Goal: Information Seeking & Learning: Learn about a topic

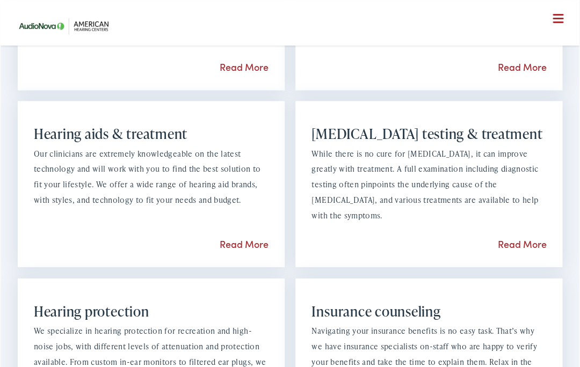
scroll to position [829, 0]
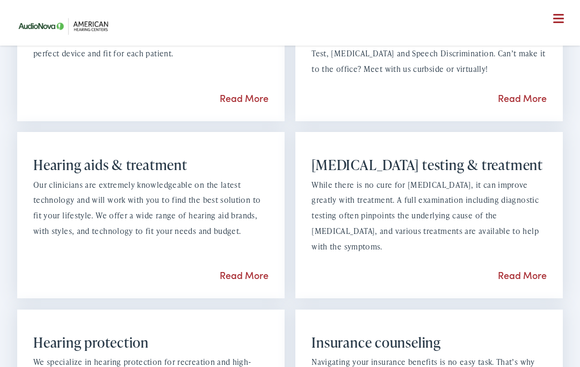
click at [524, 282] on link "Read More" at bounding box center [522, 274] width 49 height 13
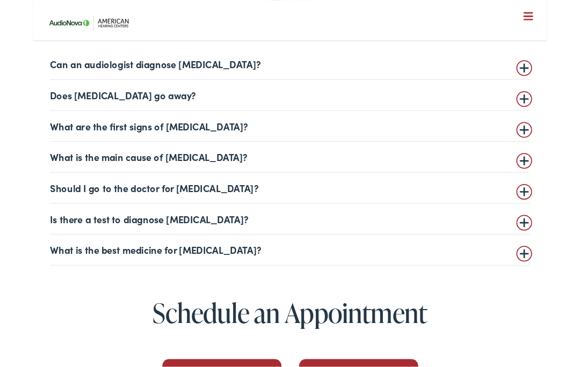
scroll to position [2307, 0]
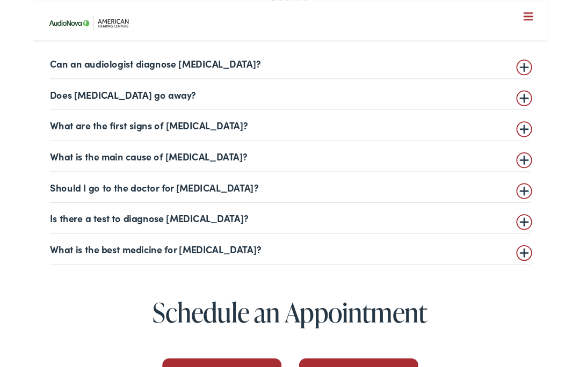
click at [548, 177] on summary "What is the main cause of [MEDICAL_DATA]?" at bounding box center [289, 176] width 541 height 13
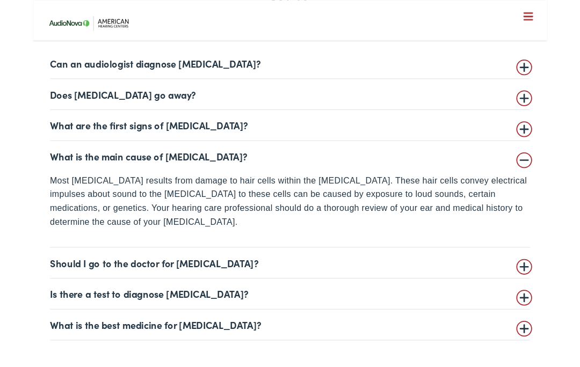
click at [544, 178] on summary "What is the main cause of [MEDICAL_DATA]?" at bounding box center [289, 176] width 541 height 13
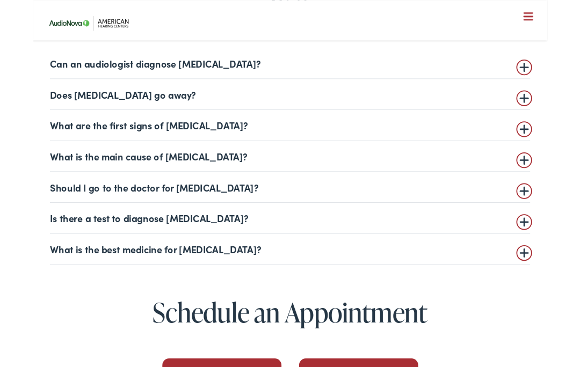
click at [547, 211] on summary "Should I go to the doctor for [MEDICAL_DATA]?" at bounding box center [289, 210] width 541 height 13
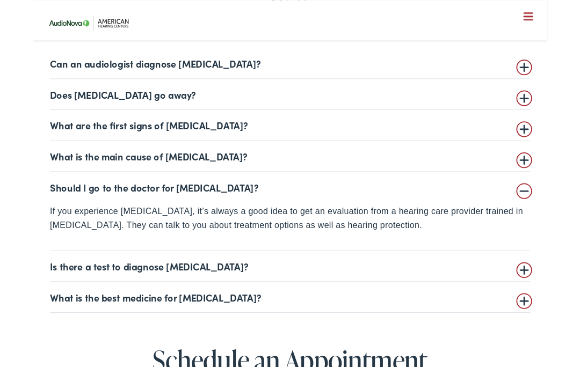
click at [548, 221] on details "Should I go to the doctor for [MEDICAL_DATA]? If you experience [MEDICAL_DATA],…" at bounding box center [289, 238] width 541 height 89
click at [557, 219] on details "Should I go to the doctor for [MEDICAL_DATA]? If you experience [MEDICAL_DATA],…" at bounding box center [289, 238] width 541 height 89
click at [551, 219] on details "Should I go to the doctor for [MEDICAL_DATA]? If you experience [MEDICAL_DATA],…" at bounding box center [289, 238] width 541 height 89
click at [554, 218] on details "Should I go to the doctor for [MEDICAL_DATA]? If you experience [MEDICAL_DATA],…" at bounding box center [289, 238] width 541 height 89
click at [556, 210] on summary "Should I go to the doctor for [MEDICAL_DATA]?" at bounding box center [289, 210] width 541 height 13
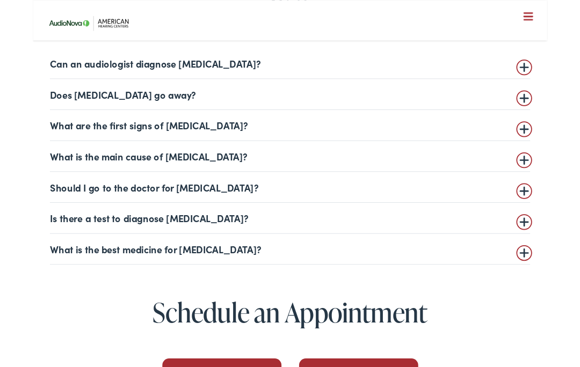
click at [545, 246] on summary "Is there a test to diagnose [MEDICAL_DATA]?" at bounding box center [289, 245] width 541 height 13
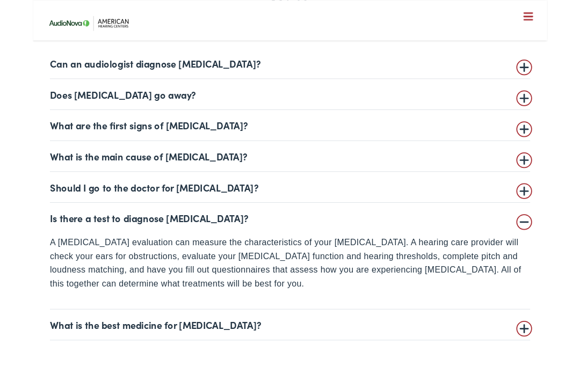
click at [548, 211] on summary "Should I go to the doctor for [MEDICAL_DATA]?" at bounding box center [289, 210] width 541 height 13
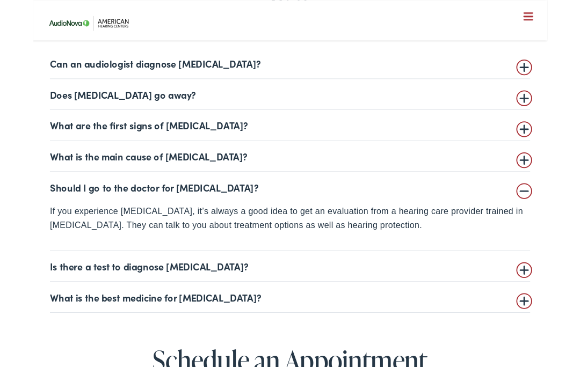
click at [554, 221] on details "Should I go to the doctor for [MEDICAL_DATA]? If you experience [MEDICAL_DATA],…" at bounding box center [289, 238] width 541 height 89
click at [553, 225] on details "Should I go to the doctor for [MEDICAL_DATA]? If you experience [MEDICAL_DATA],…" at bounding box center [289, 238] width 541 height 89
click at [549, 211] on summary "Should I go to the doctor for [MEDICAL_DATA]?" at bounding box center [289, 210] width 541 height 13
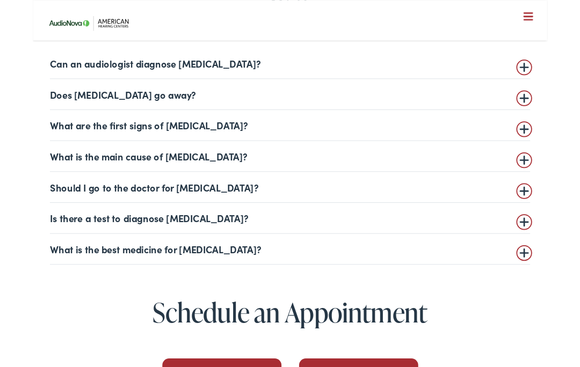
click at [548, 293] on details "What is the best medicine for [MEDICAL_DATA]? Currently, there is no medicine t…" at bounding box center [289, 281] width 541 height 35
click at [556, 280] on summary "What is the best medicine for [MEDICAL_DATA]?" at bounding box center [289, 280] width 541 height 13
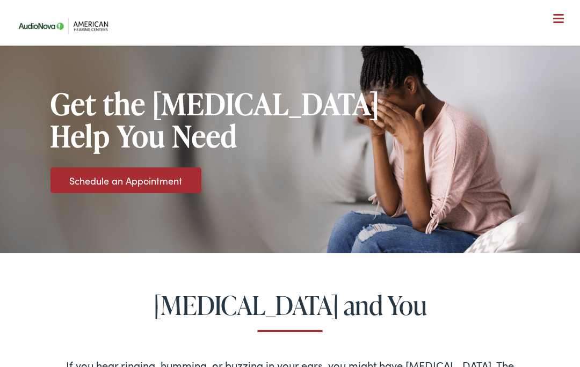
scroll to position [52, 0]
